Goal: Task Accomplishment & Management: Manage account settings

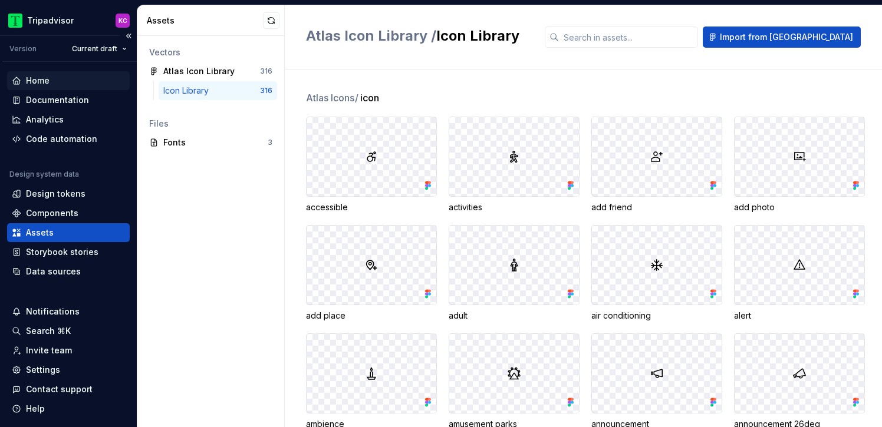
click at [47, 78] on div "Home" at bounding box center [38, 81] width 24 height 12
click at [41, 82] on div "Home" at bounding box center [38, 81] width 24 height 12
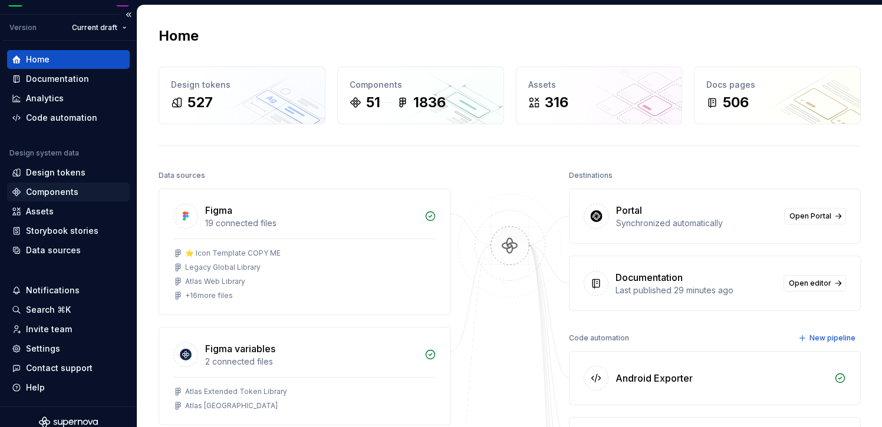
scroll to position [32, 0]
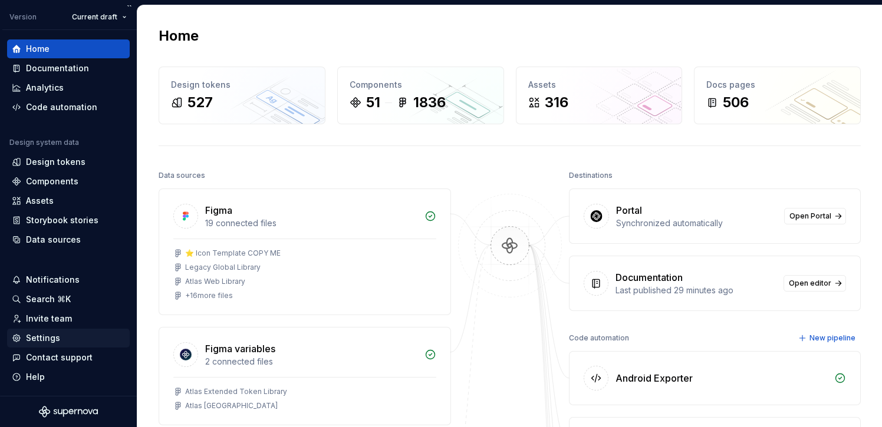
click at [54, 334] on div "Settings" at bounding box center [43, 339] width 34 height 12
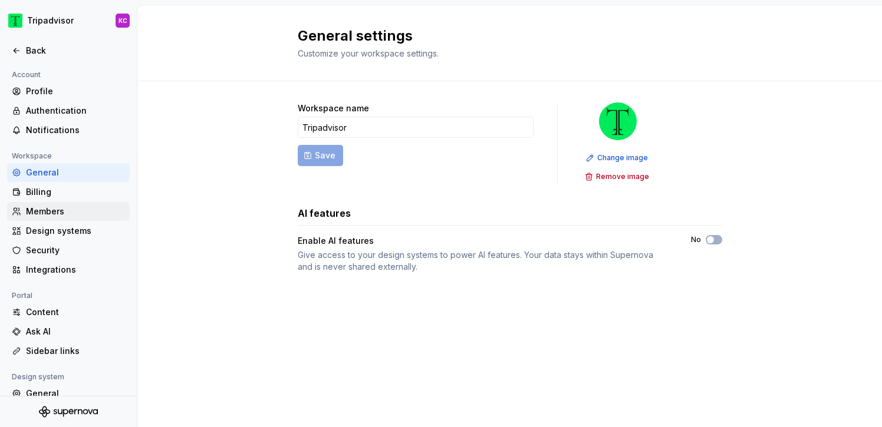
click at [68, 204] on div "Members" at bounding box center [68, 211] width 123 height 19
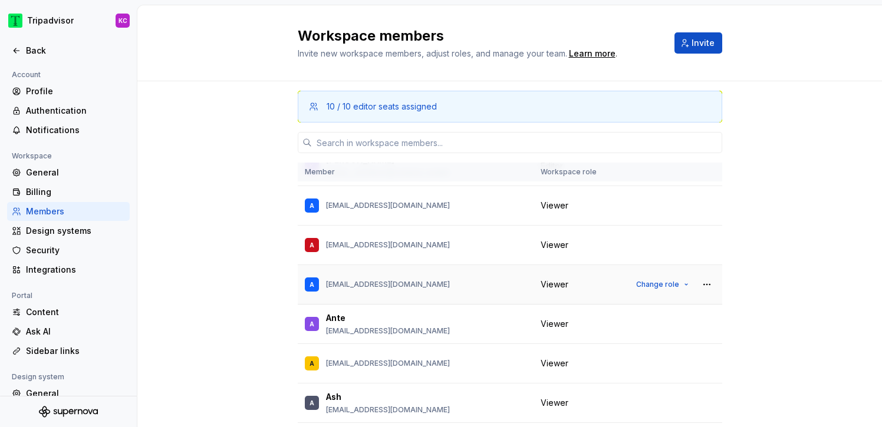
scroll to position [412, 0]
